Goal: Check status

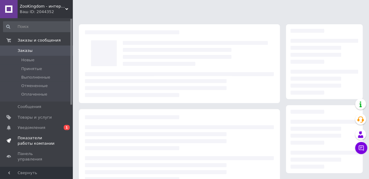
scroll to position [98, 0]
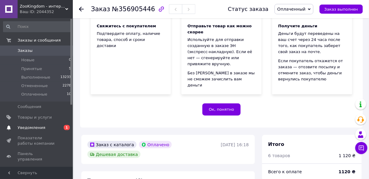
click at [32, 127] on span "Уведомления" at bounding box center [32, 127] width 28 height 5
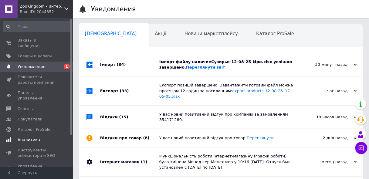
scroll to position [0, 3]
click at [43, 38] on span "Заказы и сообщения" at bounding box center [37, 43] width 39 height 11
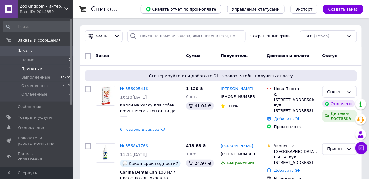
click at [33, 67] on span "Принятые" at bounding box center [31, 68] width 21 height 5
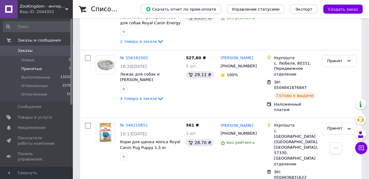
scroll to position [221, 0]
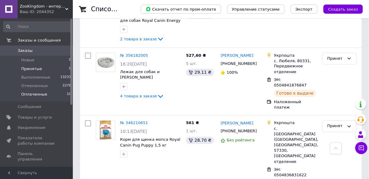
click at [31, 94] on span "Оплаченные" at bounding box center [34, 94] width 26 height 5
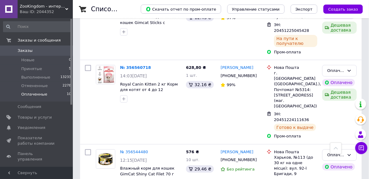
scroll to position [556, 0]
